Goal: Task Accomplishment & Management: Complete application form

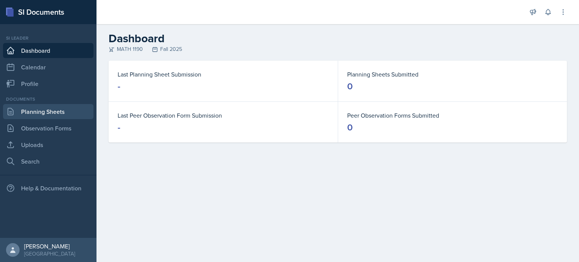
click at [67, 113] on link "Planning Sheets" at bounding box center [48, 111] width 90 height 15
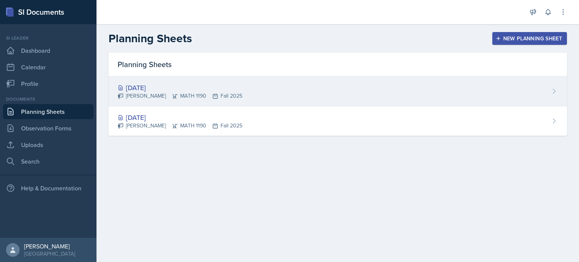
click at [325, 92] on div "[DATE] [PERSON_NAME] MATH 1190 Fall 2025" at bounding box center [338, 91] width 458 height 30
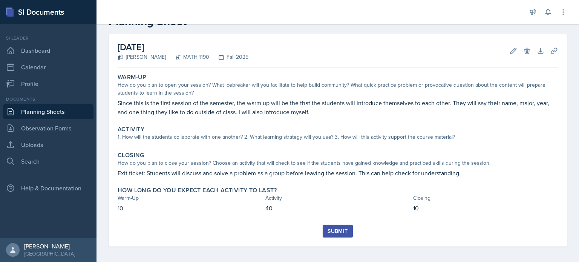
scroll to position [27, 0]
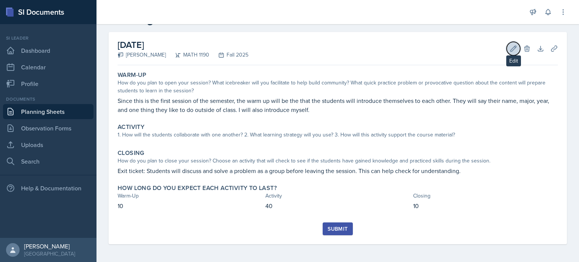
click at [511, 47] on button "Edit" at bounding box center [513, 49] width 14 height 14
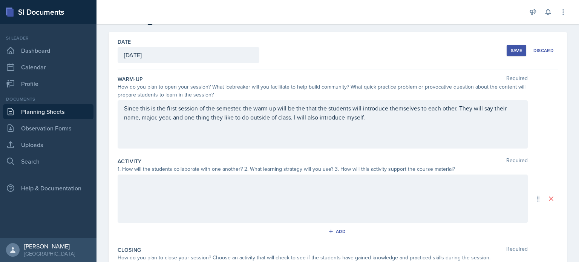
click at [277, 203] on div at bounding box center [323, 198] width 410 height 48
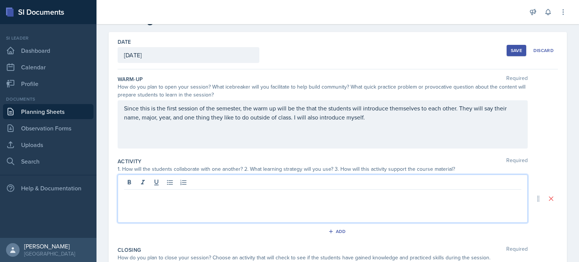
scroll to position [40, 0]
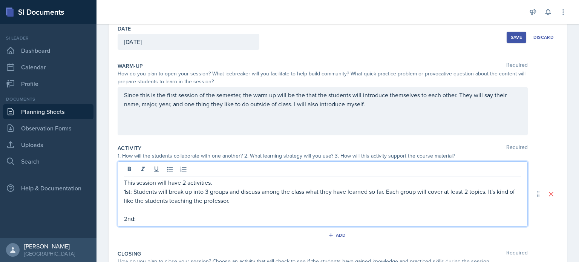
click at [292, 204] on p "1st: Students will break up into 3 groups and discuss among the class what they…" at bounding box center [322, 196] width 397 height 18
click at [349, 201] on p "1st: Students will break up into 3 groups and discuss among the class what they…" at bounding box center [322, 196] width 397 height 18
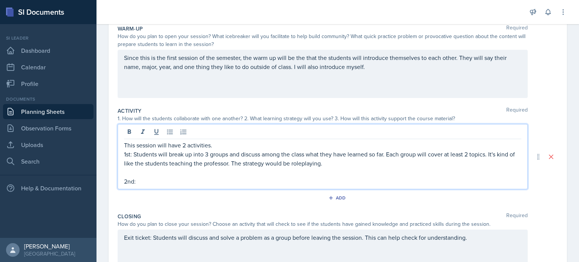
scroll to position [78, 0]
click at [190, 183] on p "2nd:" at bounding box center [322, 180] width 397 height 9
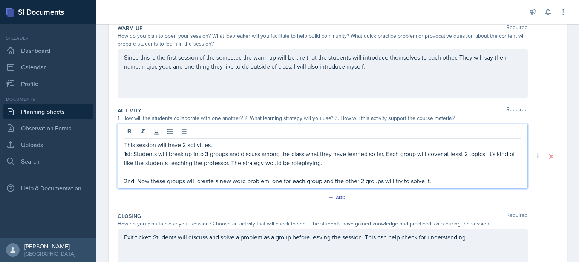
click at [396, 181] on p "2nd: Now these groups will create a new word problem, one for each group and th…" at bounding box center [322, 180] width 397 height 9
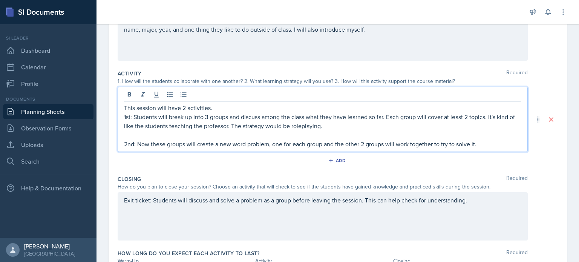
scroll to position [115, 0]
click at [328, 127] on p "1st: Students will break up into 3 groups and discuss among the class what they…" at bounding box center [322, 121] width 397 height 18
click at [493, 147] on p "2nd: Now these groups will create a new word problem, one for each group and th…" at bounding box center [322, 143] width 397 height 9
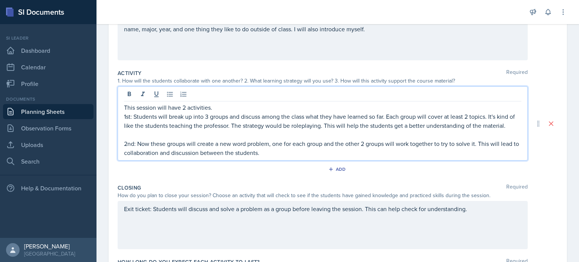
click at [323, 145] on p "2nd: Now these groups will create a new word problem, one for each group and th…" at bounding box center [322, 148] width 397 height 18
drag, startPoint x: 338, startPoint y: 144, endPoint x: 326, endPoint y: 141, distance: 11.6
click at [326, 141] on p "2nd: Now these groups will create a new word problem, one for each group. and t…" at bounding box center [322, 148] width 397 height 18
click at [332, 158] on div "This session will have 2 activities. 1st: Students will break up into 3 groups …" at bounding box center [323, 123] width 410 height 74
click at [294, 157] on div "This session will have 2 activities. 1st: Students will break up into 3 groups …" at bounding box center [323, 123] width 410 height 74
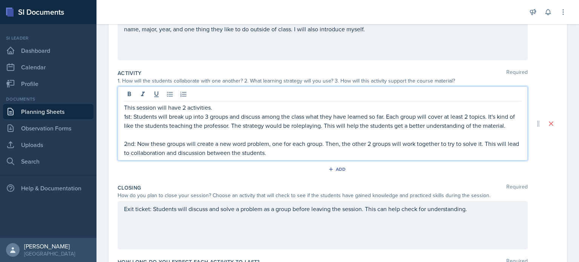
click at [294, 153] on p "2nd: Now these groups will create a new word problem, one for each group. Then,…" at bounding box center [322, 148] width 397 height 18
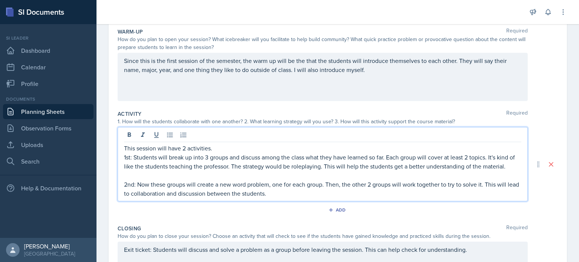
scroll to position [75, 0]
click at [235, 164] on p "1st: Students will break up into 3 groups and discuss among the class what they…" at bounding box center [322, 161] width 397 height 18
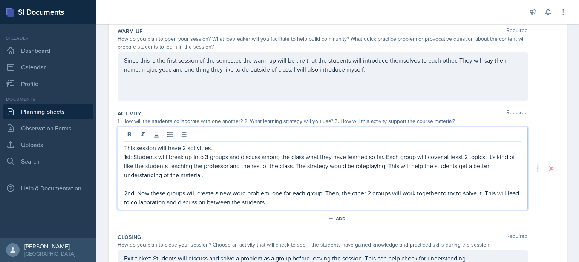
click at [244, 182] on p at bounding box center [322, 183] width 397 height 9
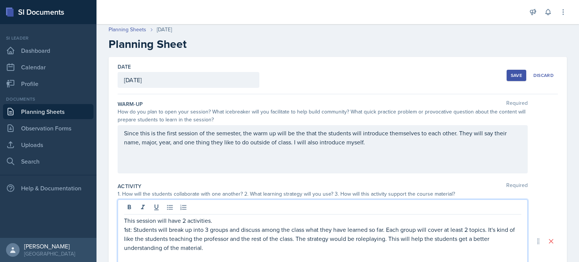
scroll to position [0, 0]
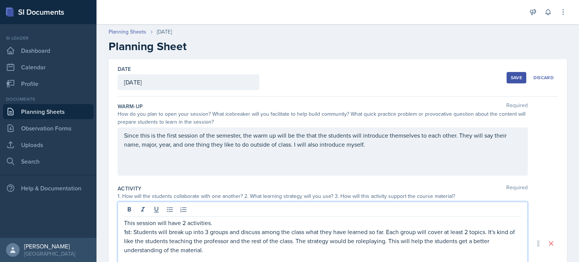
click at [511, 77] on div "Save" at bounding box center [516, 78] width 11 height 6
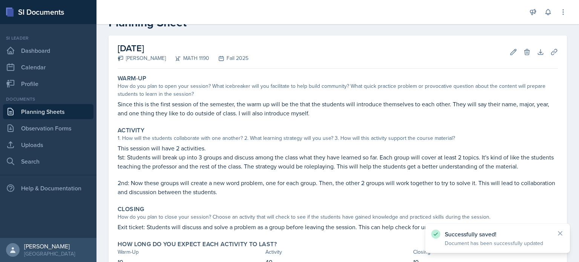
scroll to position [80, 0]
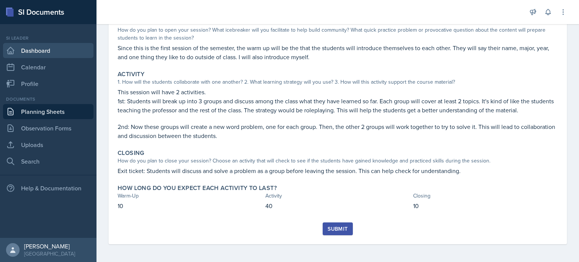
click at [58, 49] on link "Dashboard" at bounding box center [48, 50] width 90 height 15
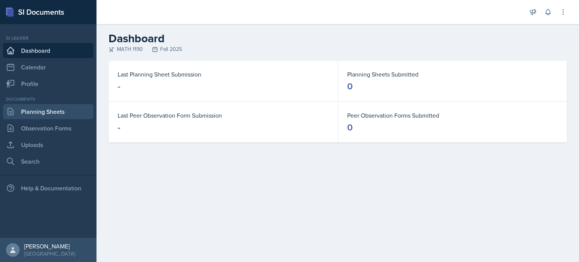
click at [55, 115] on link "Planning Sheets" at bounding box center [48, 111] width 90 height 15
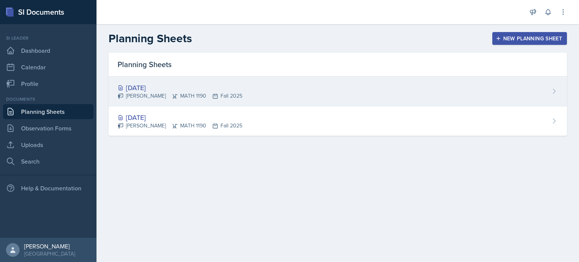
click at [166, 88] on div "[DATE]" at bounding box center [180, 88] width 125 height 10
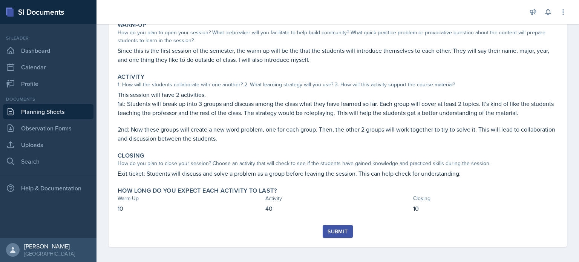
scroll to position [80, 0]
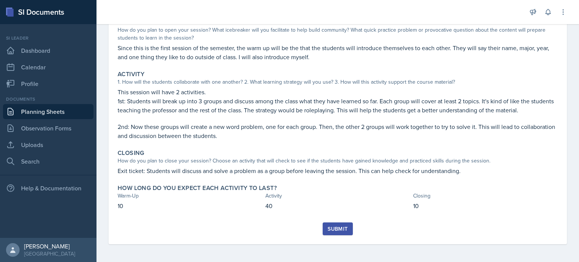
click at [327, 227] on div "Submit" at bounding box center [337, 229] width 20 height 6
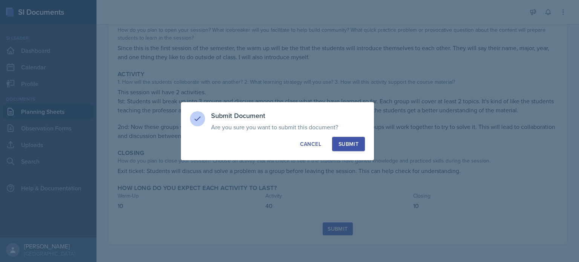
click at [346, 145] on div "Submit" at bounding box center [348, 144] width 20 height 8
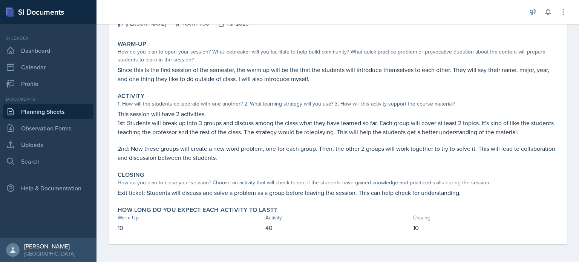
scroll to position [0, 0]
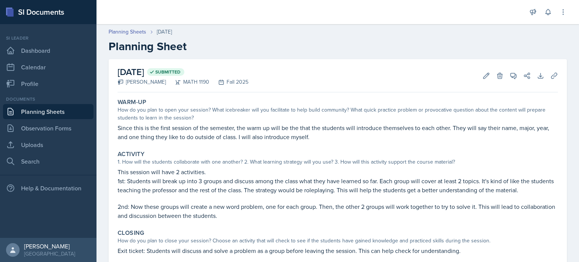
click at [180, 73] on span "Submitted" at bounding box center [167, 72] width 25 height 6
click at [53, 49] on link "Dashboard" at bounding box center [48, 50] width 90 height 15
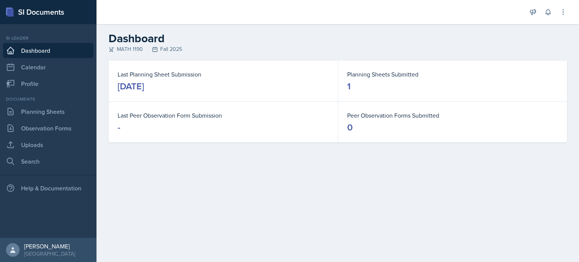
click at [367, 96] on div "Planning Sheets Submitted 1" at bounding box center [452, 81] width 229 height 41
click at [57, 117] on link "Planning Sheets" at bounding box center [48, 111] width 90 height 15
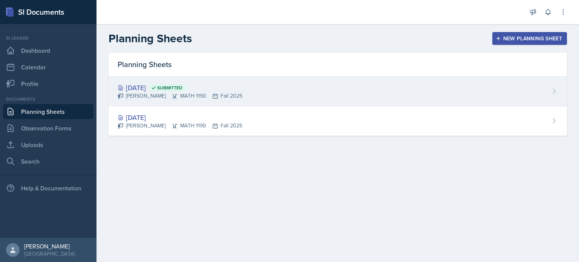
click at [247, 93] on div "[DATE] Submitted [PERSON_NAME] MATH 1190 Fall 2025" at bounding box center [338, 91] width 458 height 30
